Goal: Task Accomplishment & Management: Complete application form

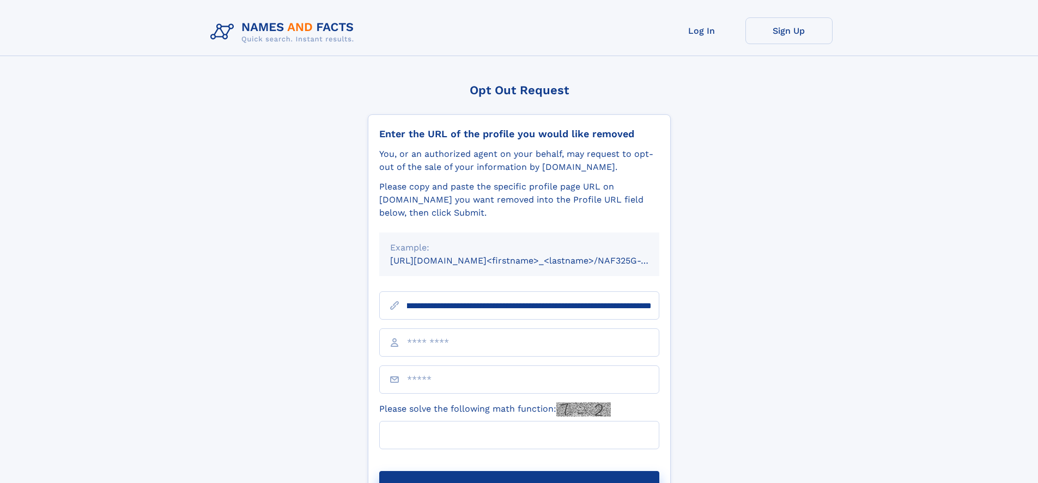
scroll to position [0, 125]
type input "**********"
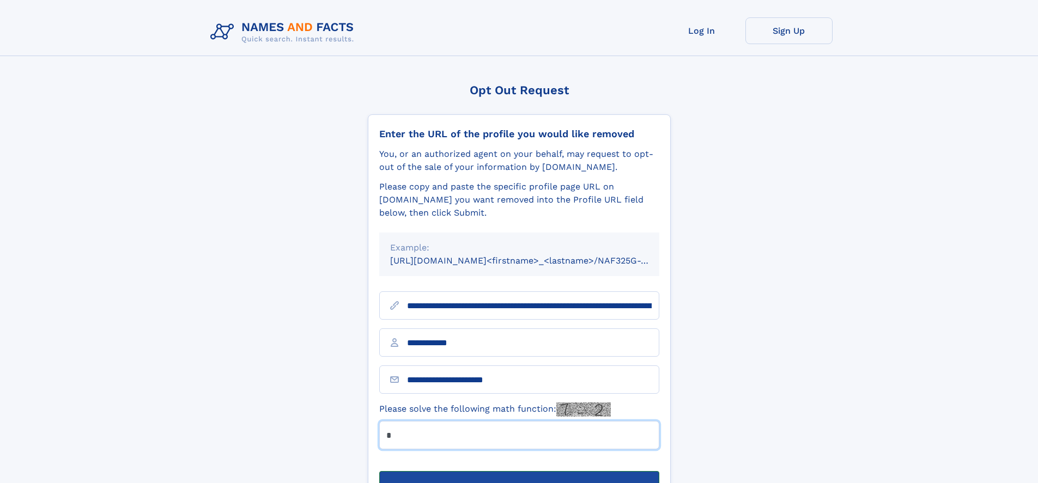
type input "*"
click at [519, 471] on button "Submit Opt Out Request" at bounding box center [519, 488] width 280 height 35
